Goal: Task Accomplishment & Management: Manage account settings

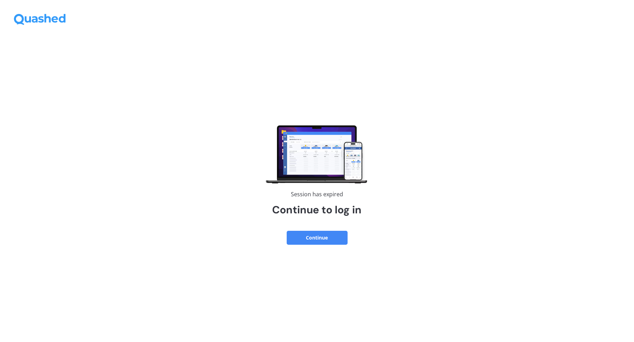
click at [301, 234] on button "Continue" at bounding box center [317, 238] width 61 height 14
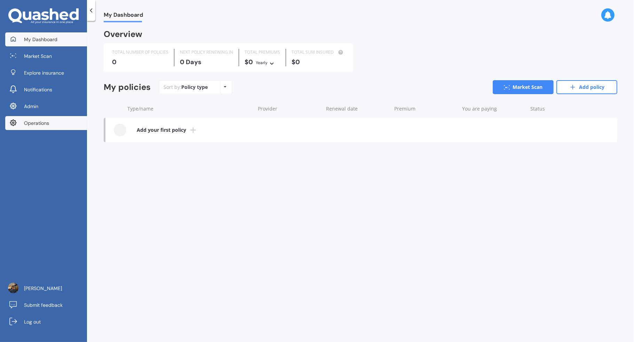
click at [58, 124] on link "Operations" at bounding box center [46, 123] width 82 height 14
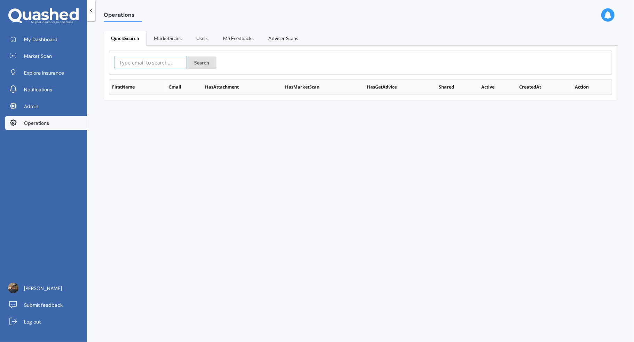
click at [140, 61] on input "text" at bounding box center [150, 62] width 73 height 13
paste input "https://app.quashed.co.nz/operations/user/user:email%7C660f09c2d82816430e1e4623…"
type input "https://app.quashed.co.nz/operations/user/user:email%7C660f09c2d82816430e1e4623…"
click at [197, 64] on button "Search" at bounding box center [202, 62] width 30 height 13
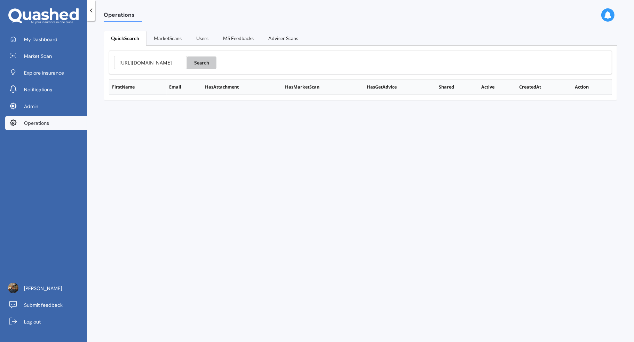
scroll to position [0, 0]
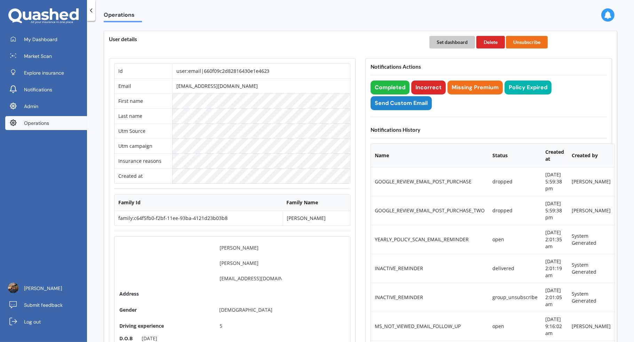
click at [459, 42] on button "Set dashboard" at bounding box center [453, 42] width 46 height 13
click at [74, 36] on link "My Dashboard" at bounding box center [46, 39] width 82 height 14
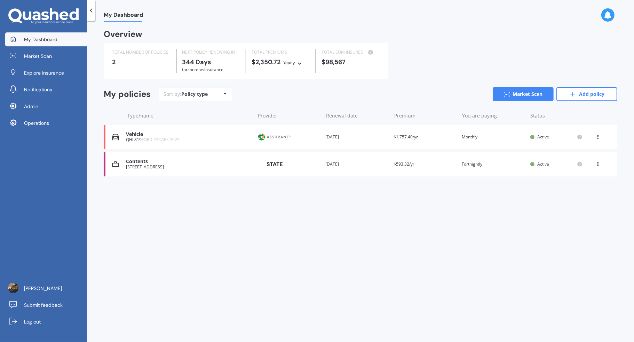
click at [304, 142] on div "Provider" at bounding box center [288, 136] width 63 height 13
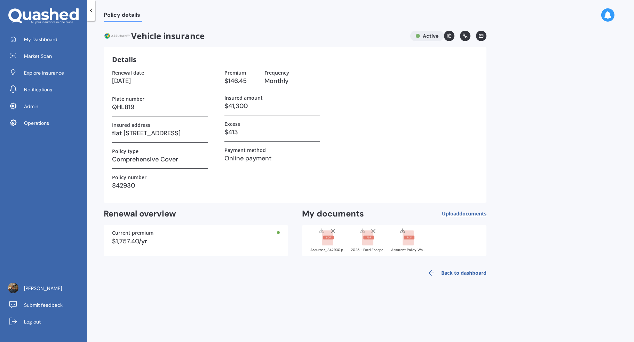
click at [337, 248] on div "Assurant_842930.pdf" at bounding box center [328, 249] width 35 height 3
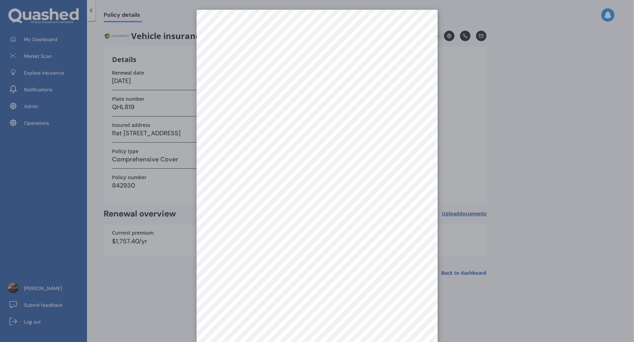
click at [505, 199] on div at bounding box center [317, 171] width 634 height 342
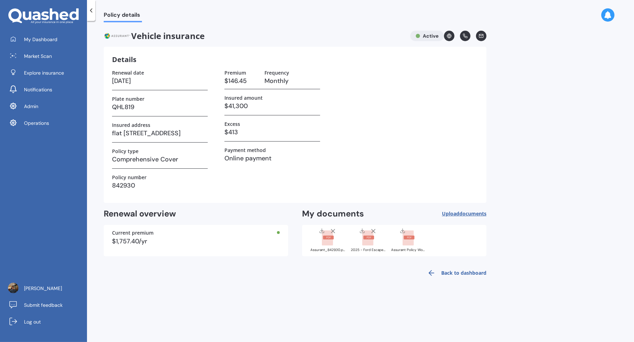
click at [370, 244] on rect at bounding box center [367, 237] width 11 height 15
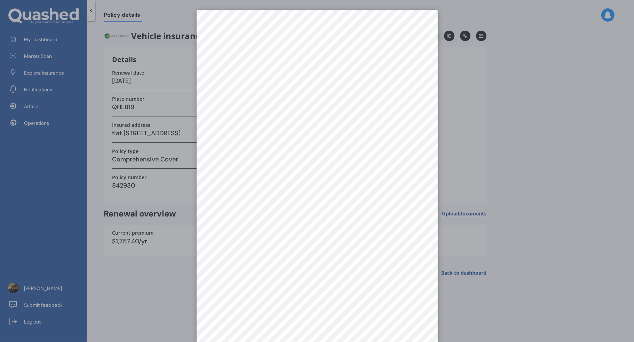
click at [514, 156] on div at bounding box center [317, 171] width 634 height 342
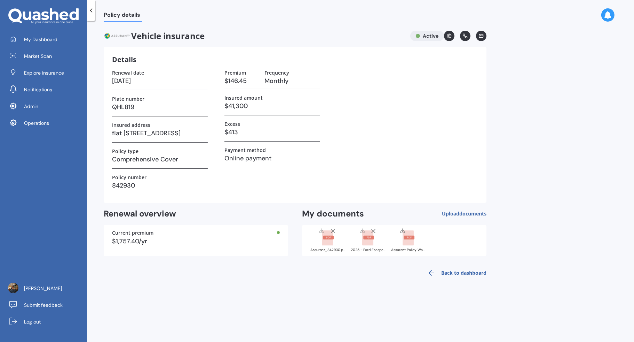
click at [333, 247] on div "Assurant_842930.pdf" at bounding box center [328, 239] width 35 height 24
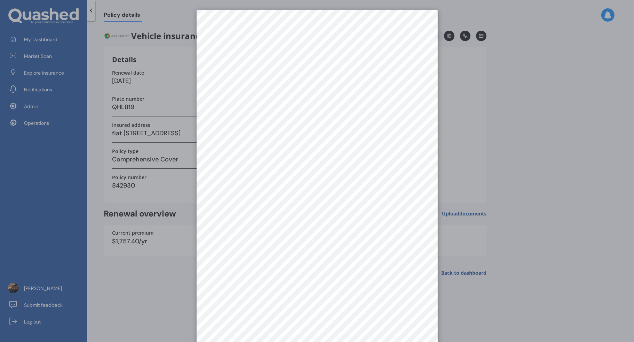
click at [485, 187] on div at bounding box center [317, 171] width 634 height 342
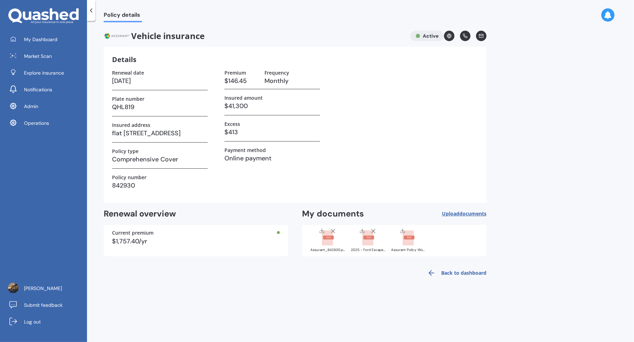
click at [371, 247] on div "2025 - Ford Escape Vehicle Insurance - MOT788401934.pdf" at bounding box center [368, 239] width 35 height 24
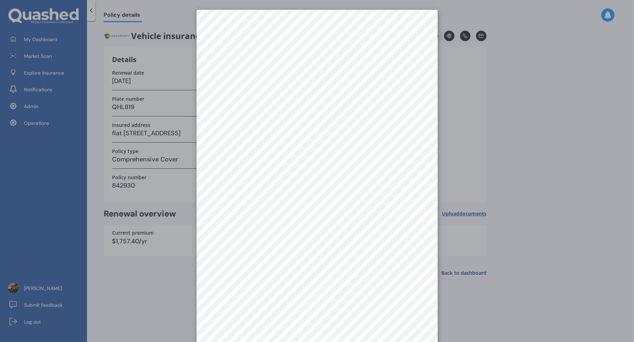
click at [513, 163] on div at bounding box center [317, 171] width 634 height 342
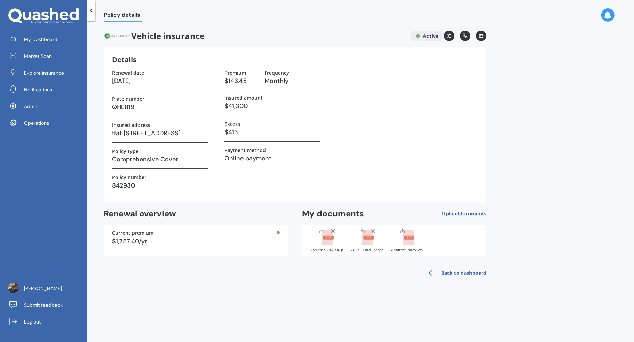
click at [332, 252] on div "Assurant_842930.pdf" at bounding box center [328, 240] width 35 height 26
click at [332, 246] on div "Assurant_842930.pdf" at bounding box center [328, 239] width 35 height 24
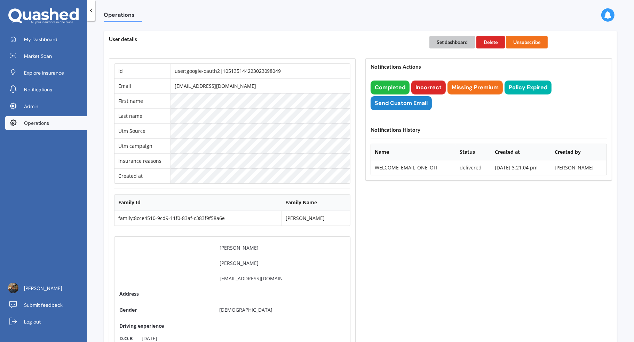
click at [452, 42] on button "Set dashboard" at bounding box center [453, 42] width 46 height 13
click at [70, 36] on link "My Dashboard" at bounding box center [46, 39] width 82 height 14
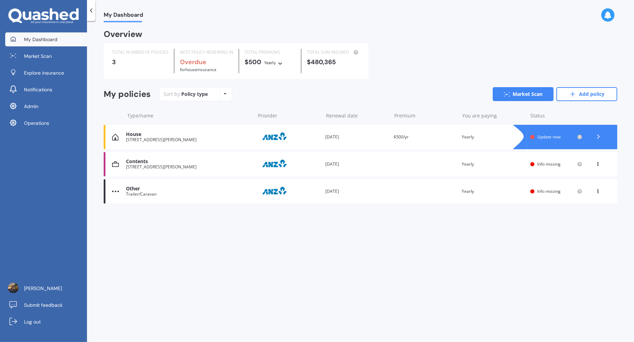
click at [373, 197] on div "Other Trailer/Caravan Provider Renewal date 05 Sep 2025 Premium You are paying …" at bounding box center [361, 191] width 514 height 24
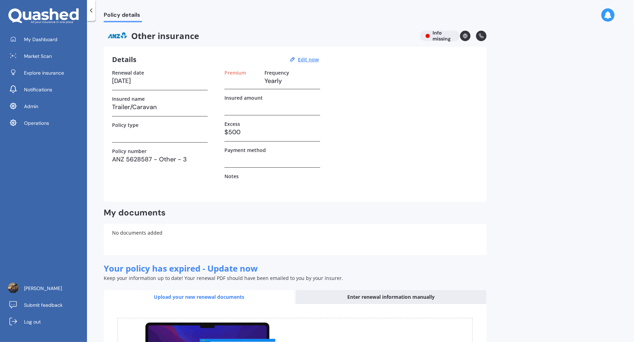
scroll to position [62, 0]
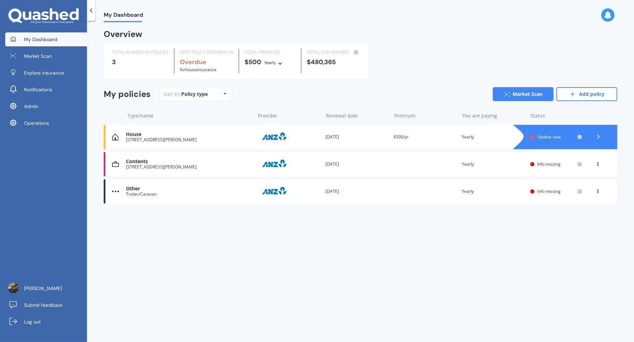
click at [364, 179] on div "Other Trailer/Caravan Provider Renewal date 05 Sep 2025 Premium You are paying …" at bounding box center [361, 191] width 514 height 24
click at [374, 139] on div "Renewal date 05 Sep 2025" at bounding box center [357, 136] width 63 height 7
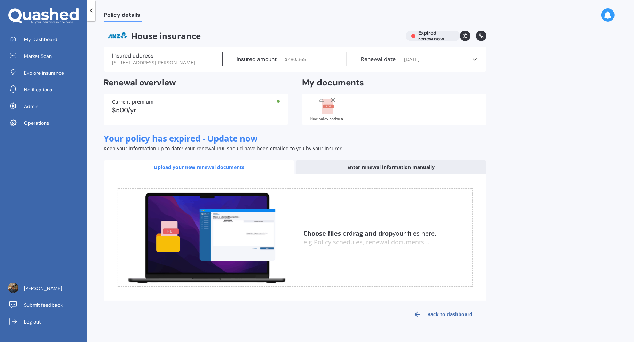
click at [335, 120] on div "New policy notice and schedule ANZ5628587.pdf" at bounding box center [328, 118] width 35 height 3
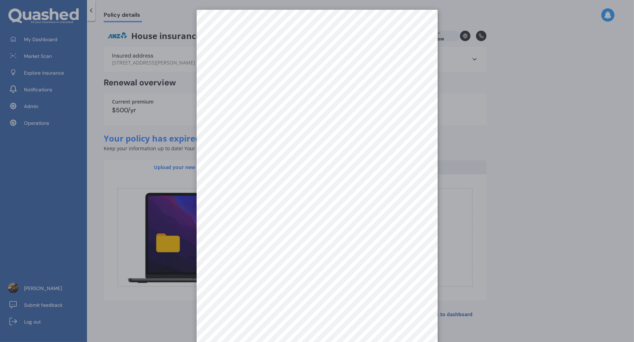
click at [491, 156] on div at bounding box center [317, 171] width 634 height 342
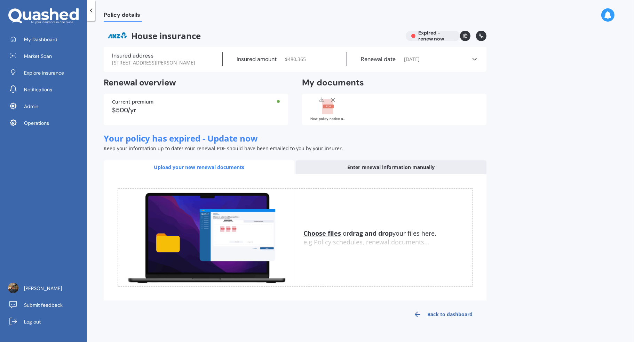
click at [425, 72] on div "Insured address 3/169 Clarence Street, Riccarton, Christchurch 8011 Insured amo…" at bounding box center [295, 59] width 383 height 25
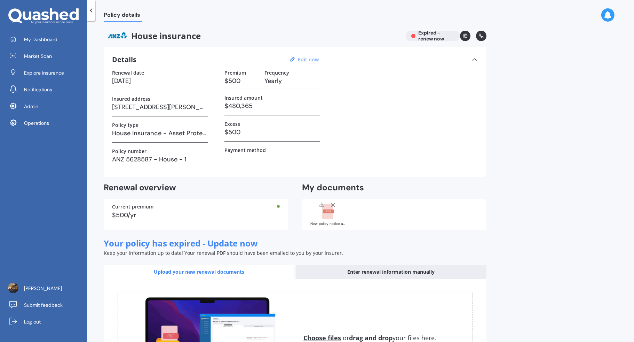
click at [312, 57] on u "Edit now" at bounding box center [308, 59] width 21 height 7
select select "05"
select select "09"
select select "2025"
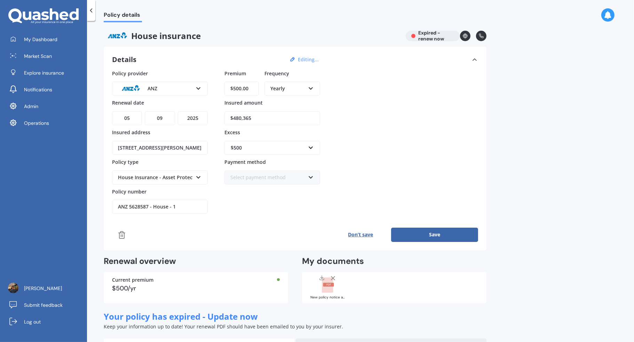
drag, startPoint x: 251, startPoint y: 90, endPoint x: 206, endPoint y: 90, distance: 44.6
click at [206, 90] on div "Policy provider ANZ AA AMI AMP ANZ ASB Ando BNZ Co-Operative Bank FMG Initio Ki…" at bounding box center [295, 142] width 366 height 144
type input "$1,838.25"
click at [379, 111] on div "Policy provider ANZ AA AMI AMP ANZ ASB Ando BNZ Co-Operative Bank FMG Initio Ki…" at bounding box center [295, 142] width 366 height 144
click at [416, 235] on button "Save" at bounding box center [434, 234] width 87 height 14
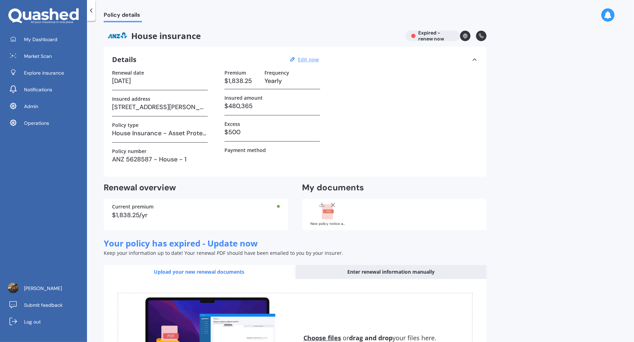
click at [332, 220] on div "New policy notice and schedule ANZ5628587.pdf" at bounding box center [328, 213] width 35 height 24
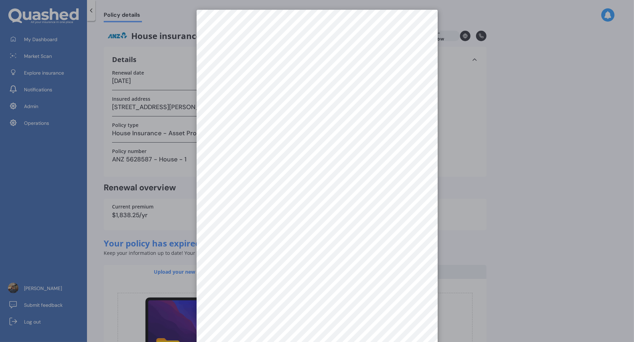
click at [478, 170] on div at bounding box center [317, 171] width 634 height 342
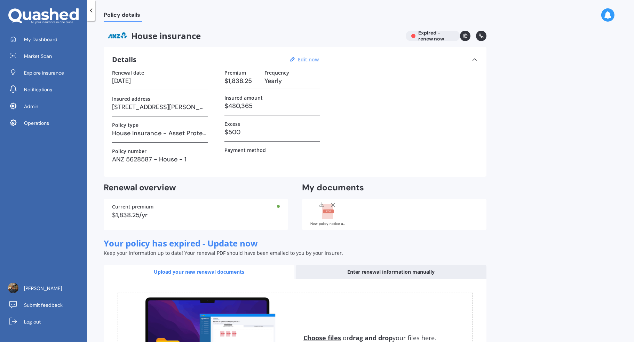
click at [325, 213] on rect at bounding box center [327, 211] width 11 height 15
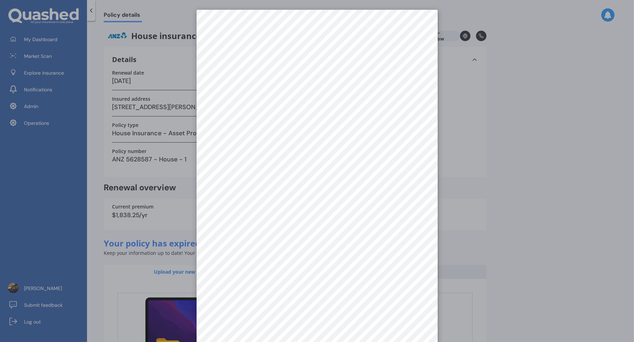
click at [483, 187] on div at bounding box center [317, 171] width 634 height 342
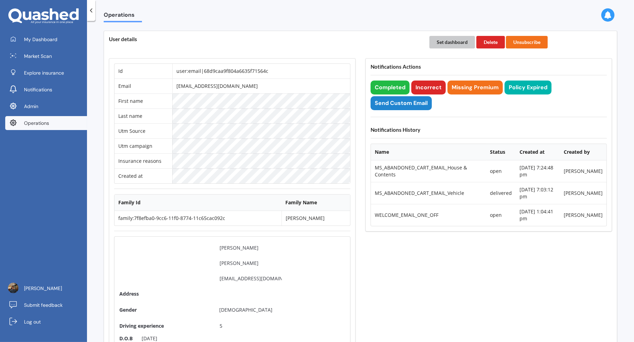
click at [448, 42] on button "Set dashboard" at bounding box center [453, 42] width 46 height 13
click at [54, 39] on span "My Dashboard" at bounding box center [40, 39] width 33 height 7
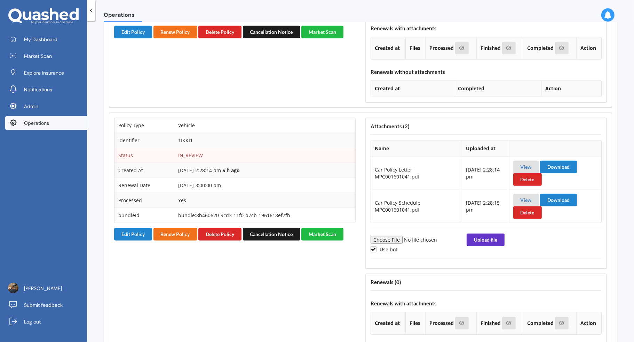
scroll to position [646, 0]
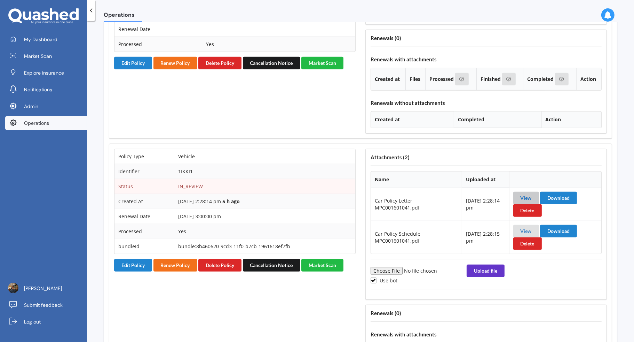
click at [528, 195] on link "View" at bounding box center [526, 198] width 11 height 6
click at [522, 228] on link "View" at bounding box center [526, 231] width 11 height 6
click at [140, 259] on button "Edit Policy" at bounding box center [133, 265] width 38 height 13
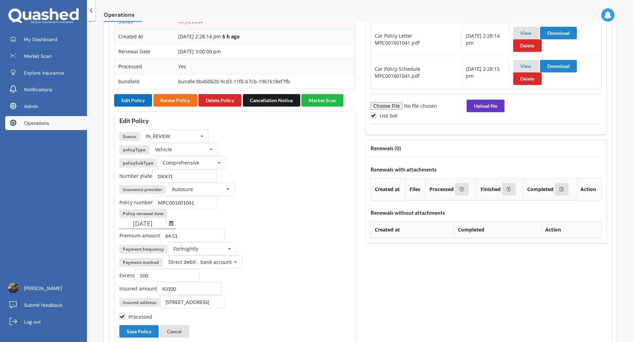
scroll to position [850, 0]
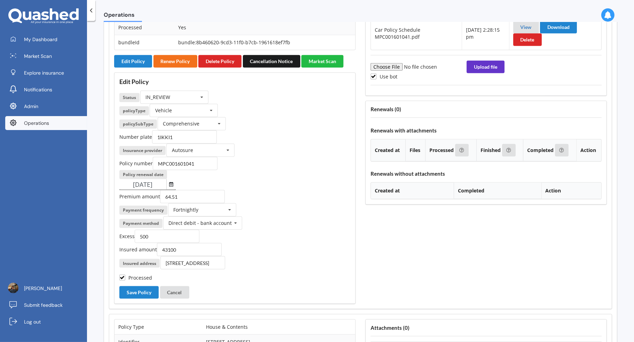
click at [132, 179] on input "11/11/2025" at bounding box center [142, 184] width 47 height 10
type input "08/11/2025"
click at [337, 157] on div "Policy number MPC001601041" at bounding box center [234, 163] width 231 height 13
click at [141, 286] on button "Save Policy" at bounding box center [138, 292] width 39 height 13
click at [144, 286] on button "Save Policy" at bounding box center [138, 292] width 39 height 13
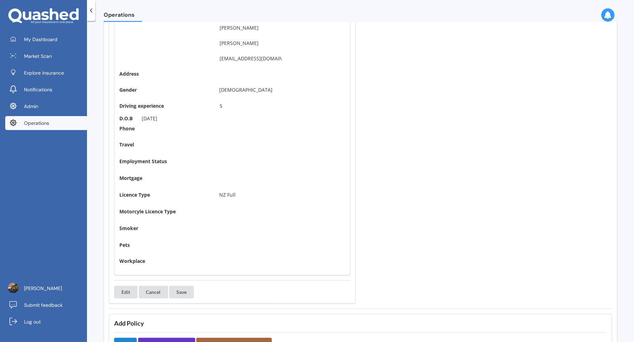
scroll to position [0, 0]
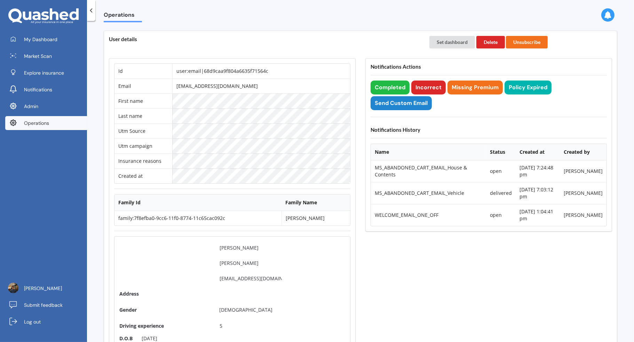
click at [455, 35] on div "Set dashboard Delete Unsubscribe" at bounding box center [521, 42] width 193 height 22
click at [451, 38] on button "Set dashboard" at bounding box center [453, 42] width 46 height 13
click at [71, 45] on link "My Dashboard" at bounding box center [46, 39] width 82 height 14
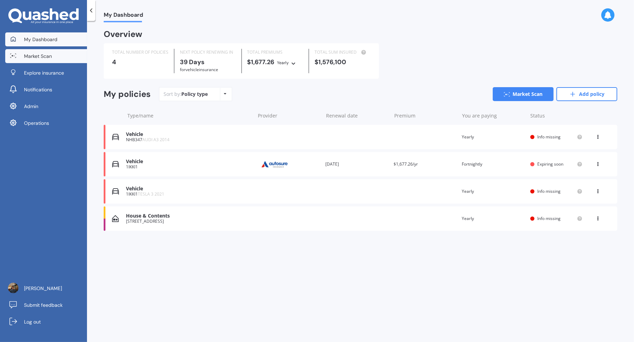
click at [63, 55] on link "Market Scan" at bounding box center [46, 56] width 82 height 14
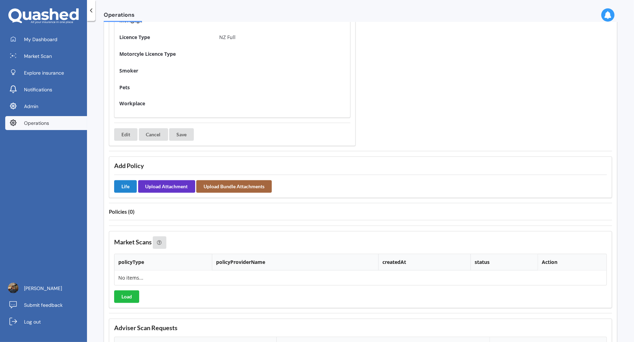
scroll to position [540, 0]
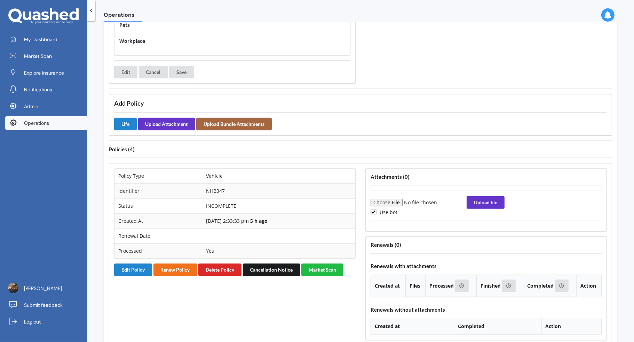
scroll to position [498, 0]
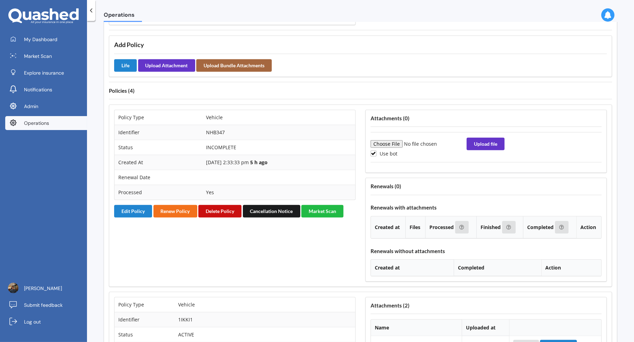
click at [226, 205] on button "Delete Policy" at bounding box center [219, 211] width 43 height 13
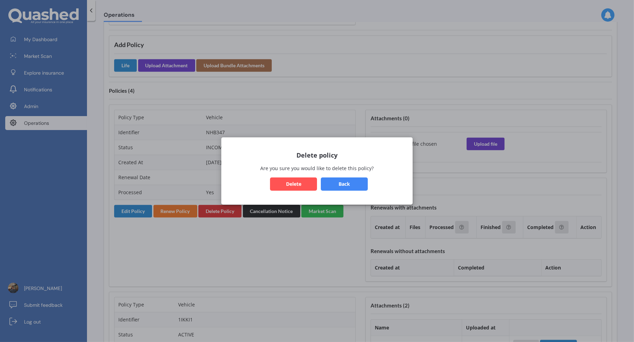
click at [348, 184] on button "Back" at bounding box center [344, 183] width 47 height 13
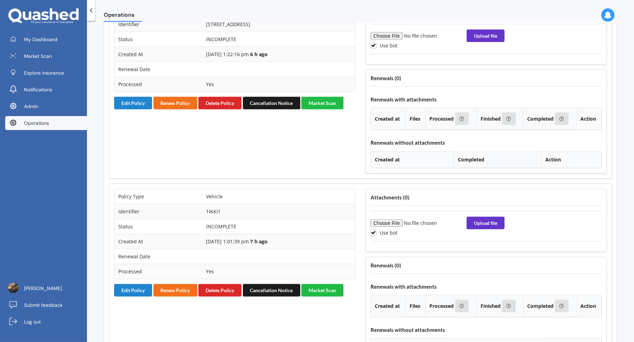
scroll to position [1103, 0]
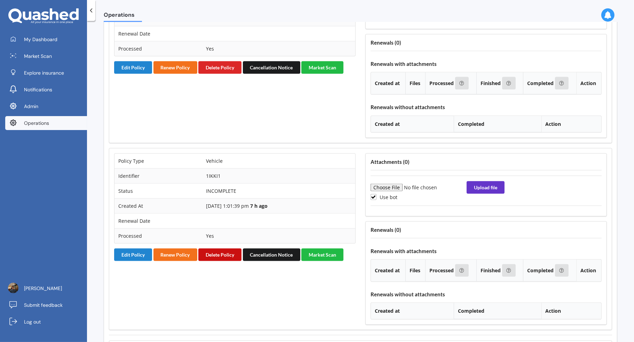
click at [225, 248] on button "Delete Policy" at bounding box center [219, 254] width 43 height 13
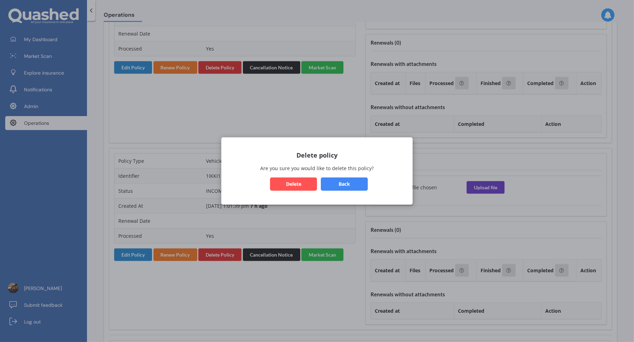
click at [303, 185] on button "Delete" at bounding box center [293, 183] width 47 height 13
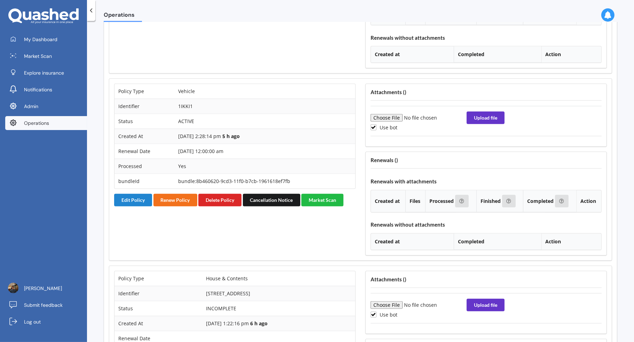
scroll to position [976, 0]
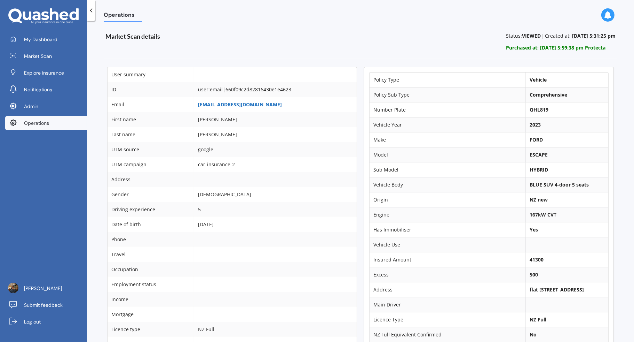
click at [243, 105] on link "[EMAIL_ADDRESS][DOMAIN_NAME]" at bounding box center [240, 104] width 84 height 7
click at [67, 317] on link "Log out" at bounding box center [46, 321] width 82 height 14
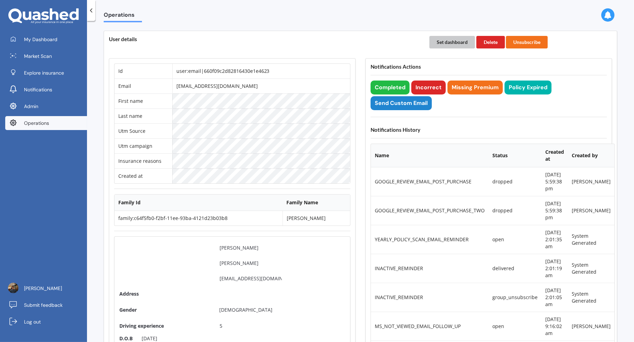
click at [438, 45] on button "Set dashboard" at bounding box center [453, 42] width 46 height 13
click at [62, 45] on link "My Dashboard" at bounding box center [46, 39] width 82 height 14
